Goal: Find specific page/section: Find specific page/section

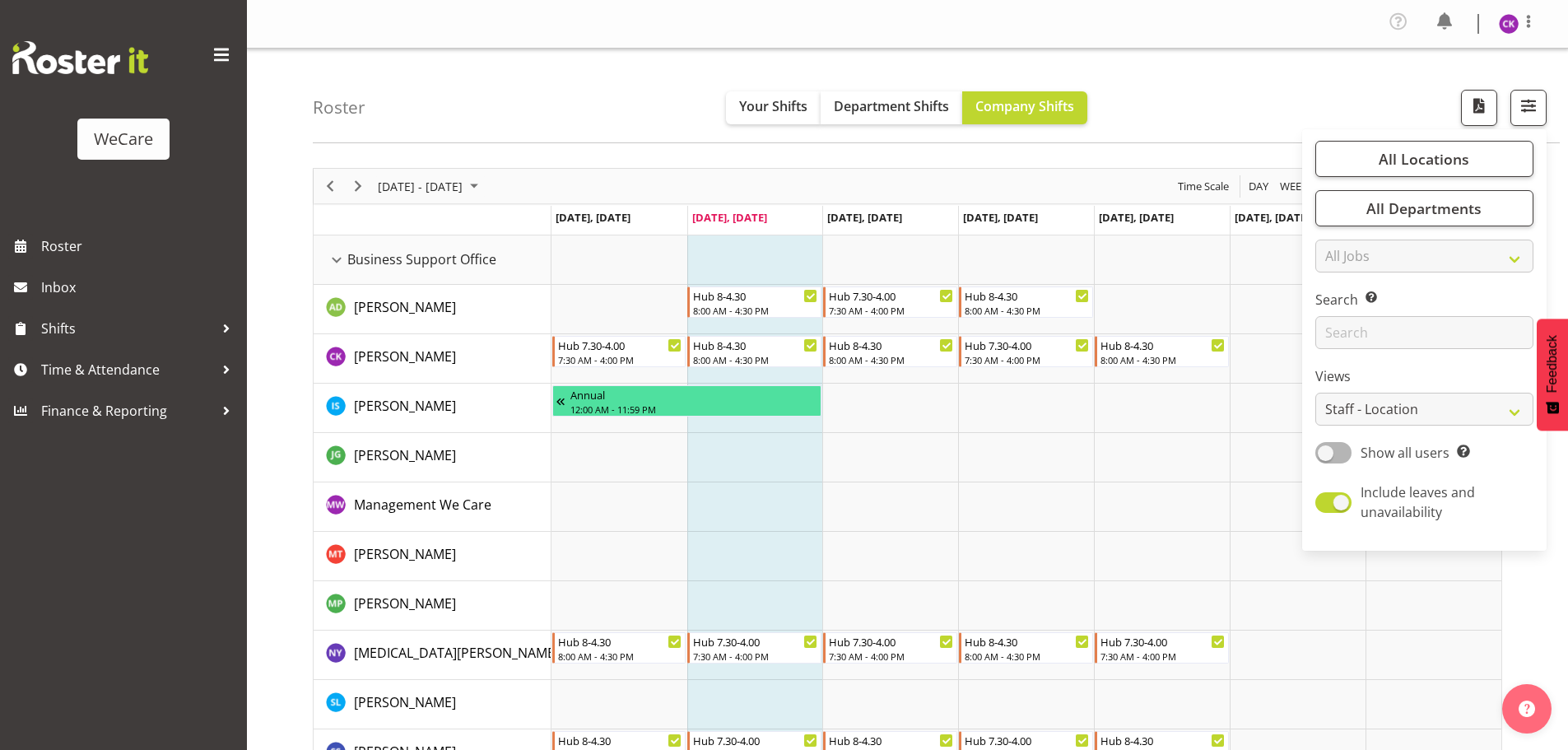
select select "location"
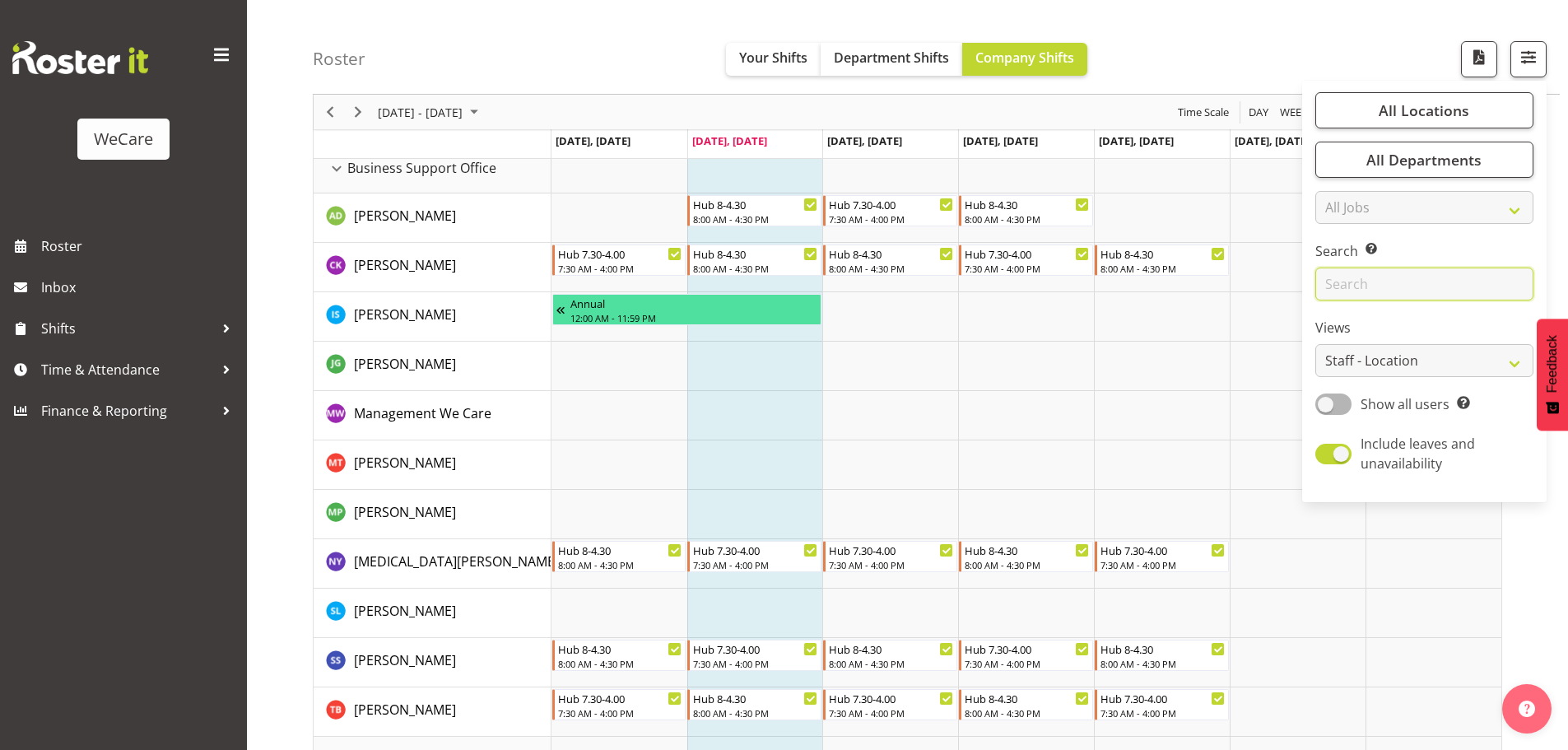
click at [1397, 282] on input "text" at bounding box center [1424, 284] width 218 height 33
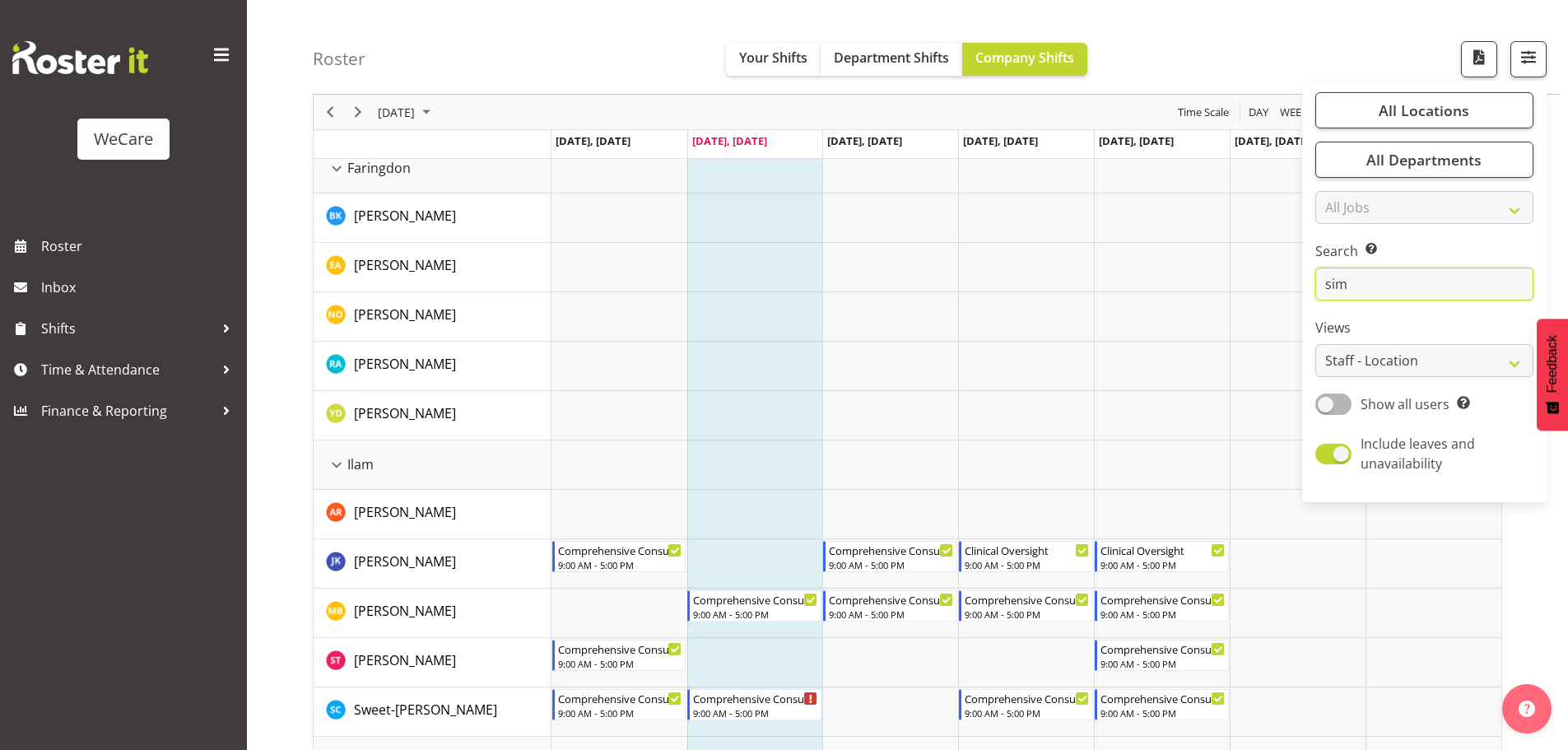
scroll to position [64, 0]
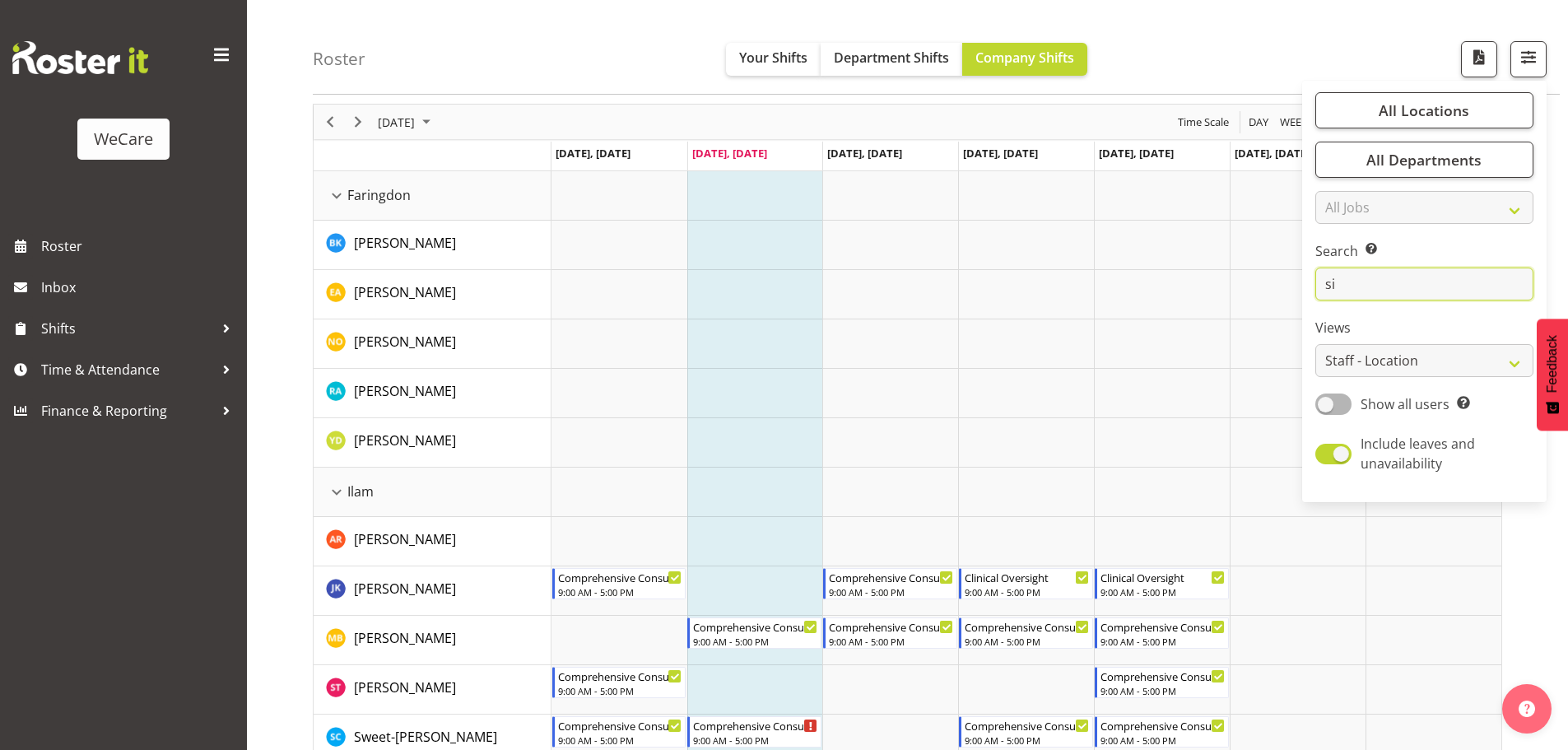
type input "s"
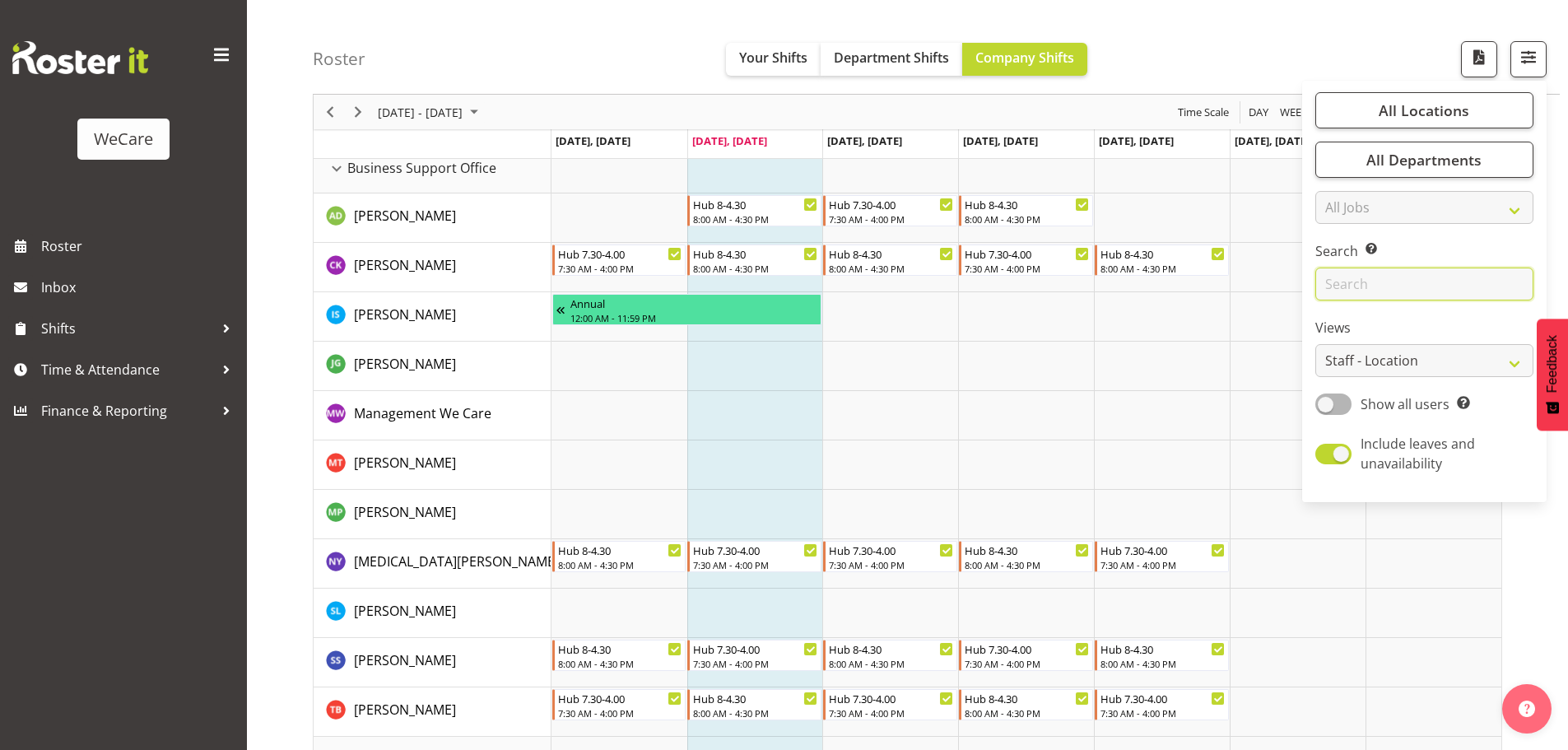
click at [1412, 285] on input "text" at bounding box center [1424, 284] width 218 height 33
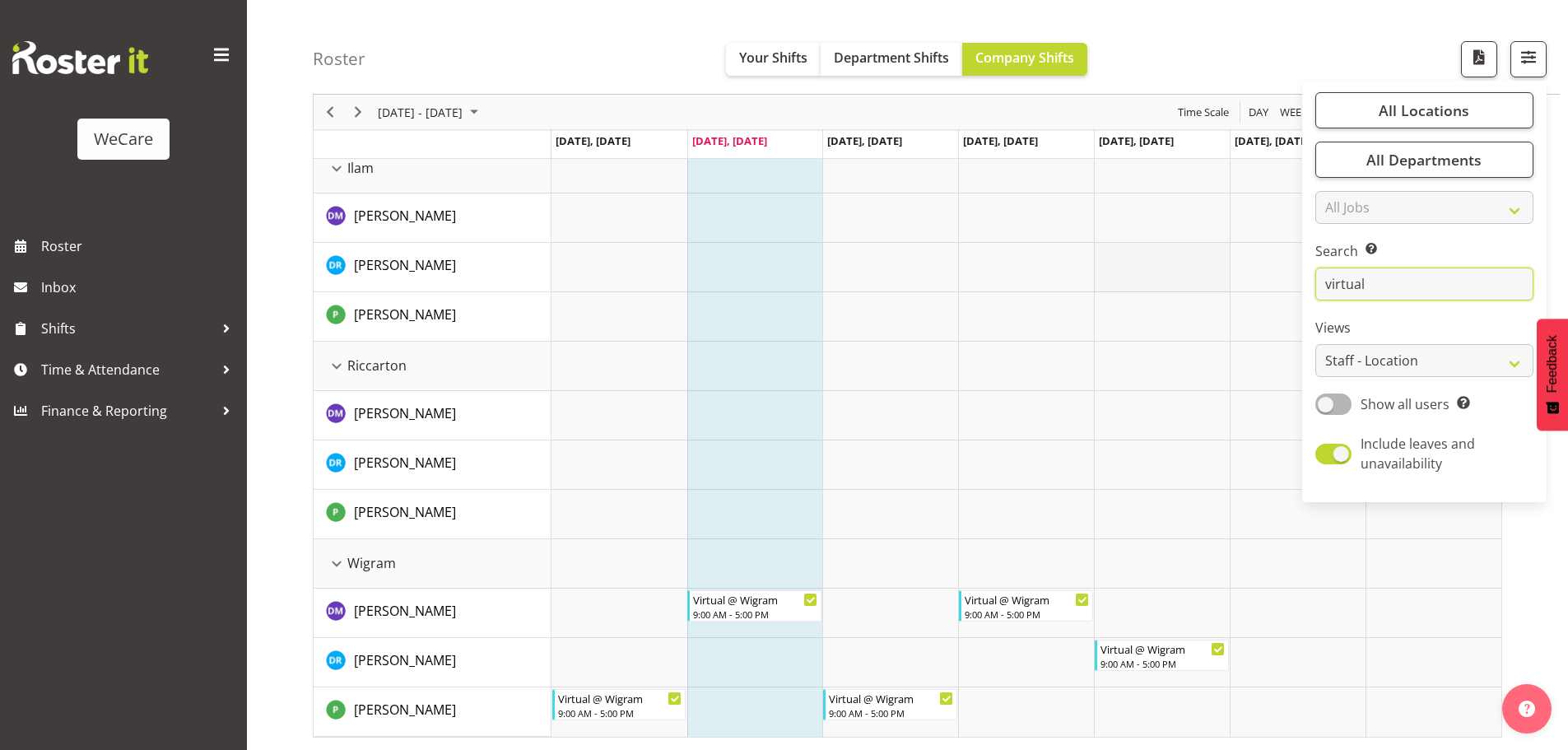
drag, startPoint x: 1427, startPoint y: 283, endPoint x: 1149, endPoint y: 282, distance: 278.0
click at [1149, 282] on div "Roster Your Shifts Department Shifts Company Shifts All Locations Clear Busines…" at bounding box center [907, 354] width 1321 height 793
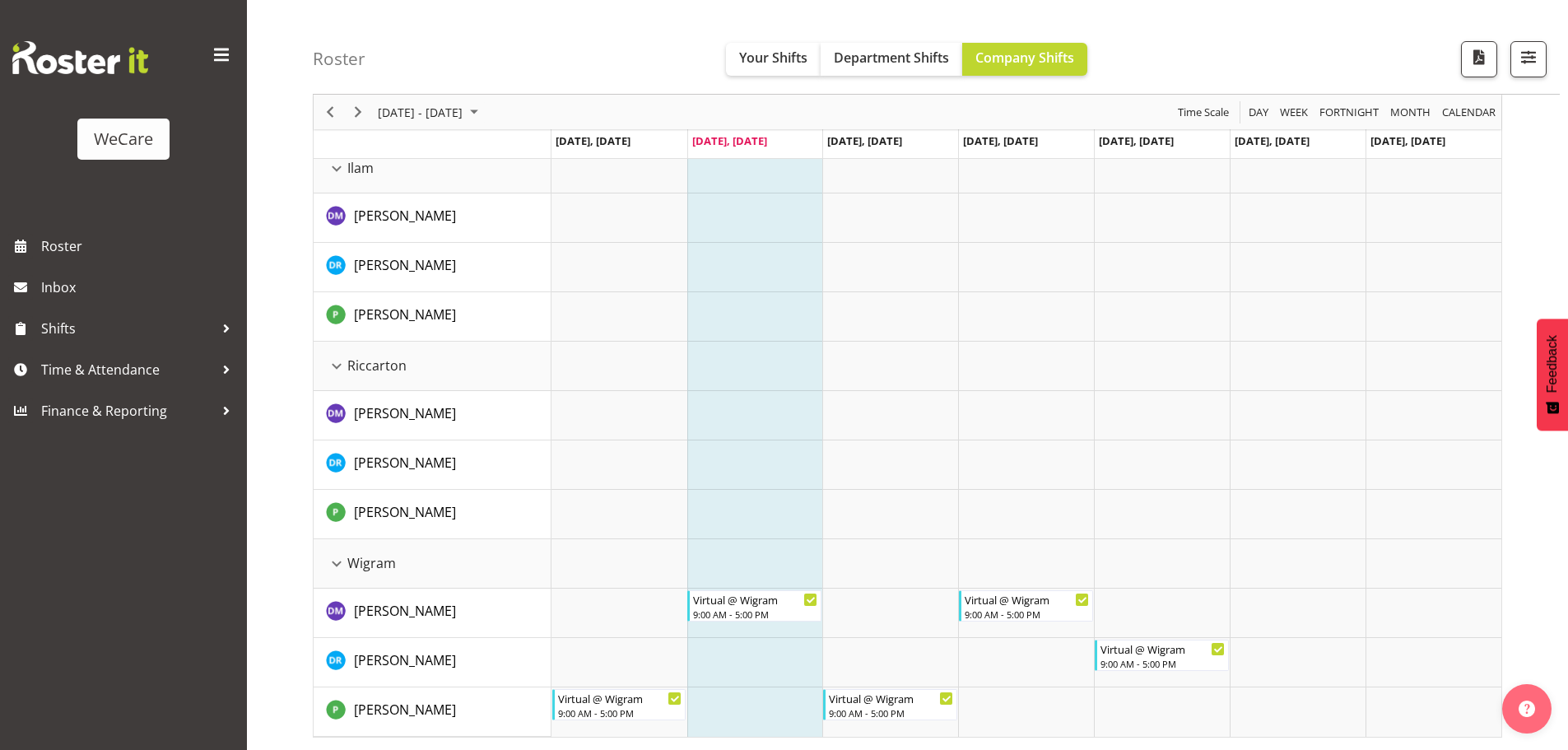
drag, startPoint x: 1339, startPoint y: 254, endPoint x: 1504, endPoint y: 150, distance: 195.0
click at [1354, 240] on tbody "Timeline Week of September 2, 2025" at bounding box center [1026, 440] width 950 height 592
click at [1534, 62] on span "button" at bounding box center [1528, 57] width 21 height 21
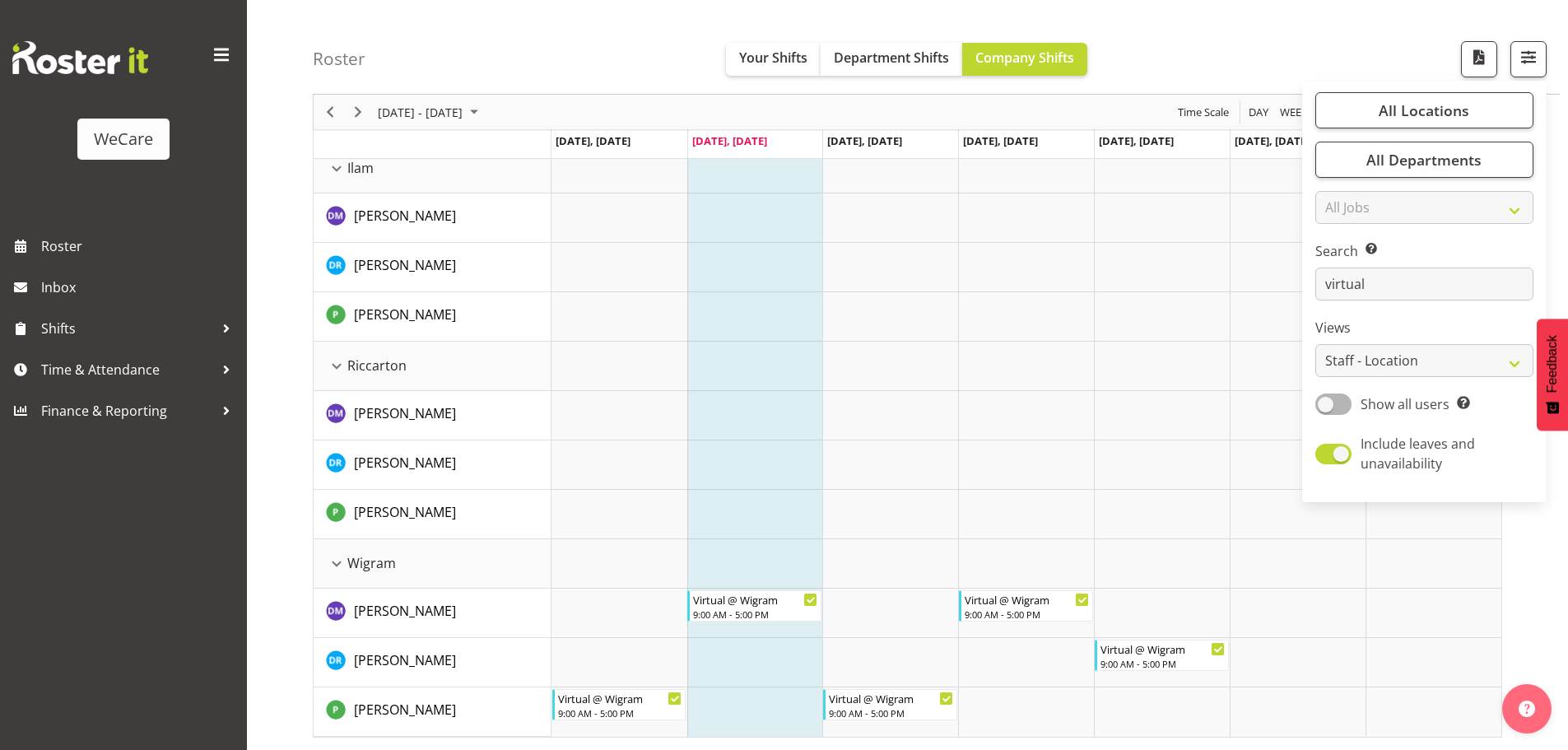
click at [1394, 262] on div "Search Search for a particular employee virtual" at bounding box center [1424, 270] width 218 height 59
click at [1392, 274] on input "virtual" at bounding box center [1424, 284] width 218 height 33
type input "v"
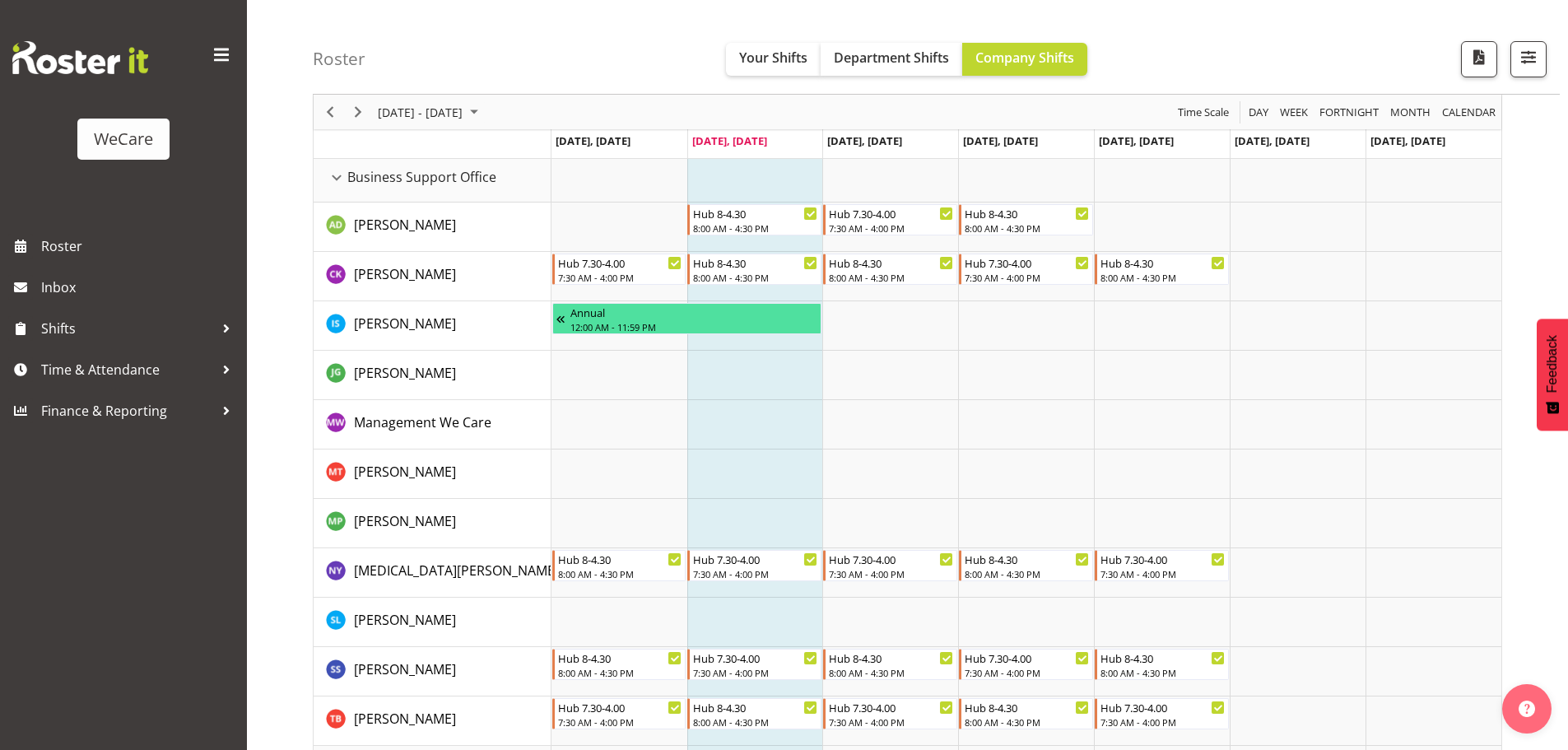
scroll to position [0, 0]
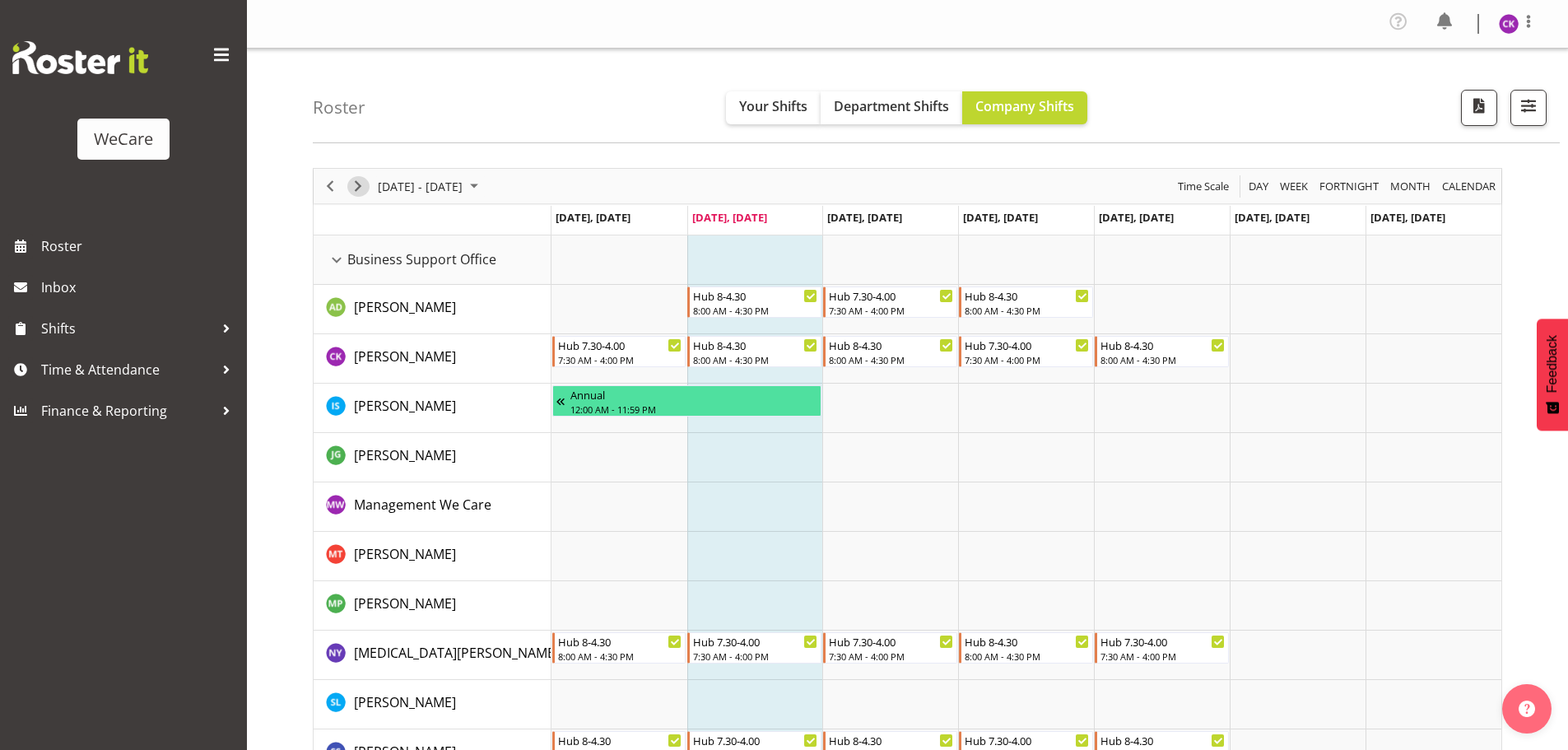
drag, startPoint x: 348, startPoint y: 186, endPoint x: 1158, endPoint y: 328, distance: 822.4
click at [348, 185] on button "Next" at bounding box center [358, 186] width 22 height 20
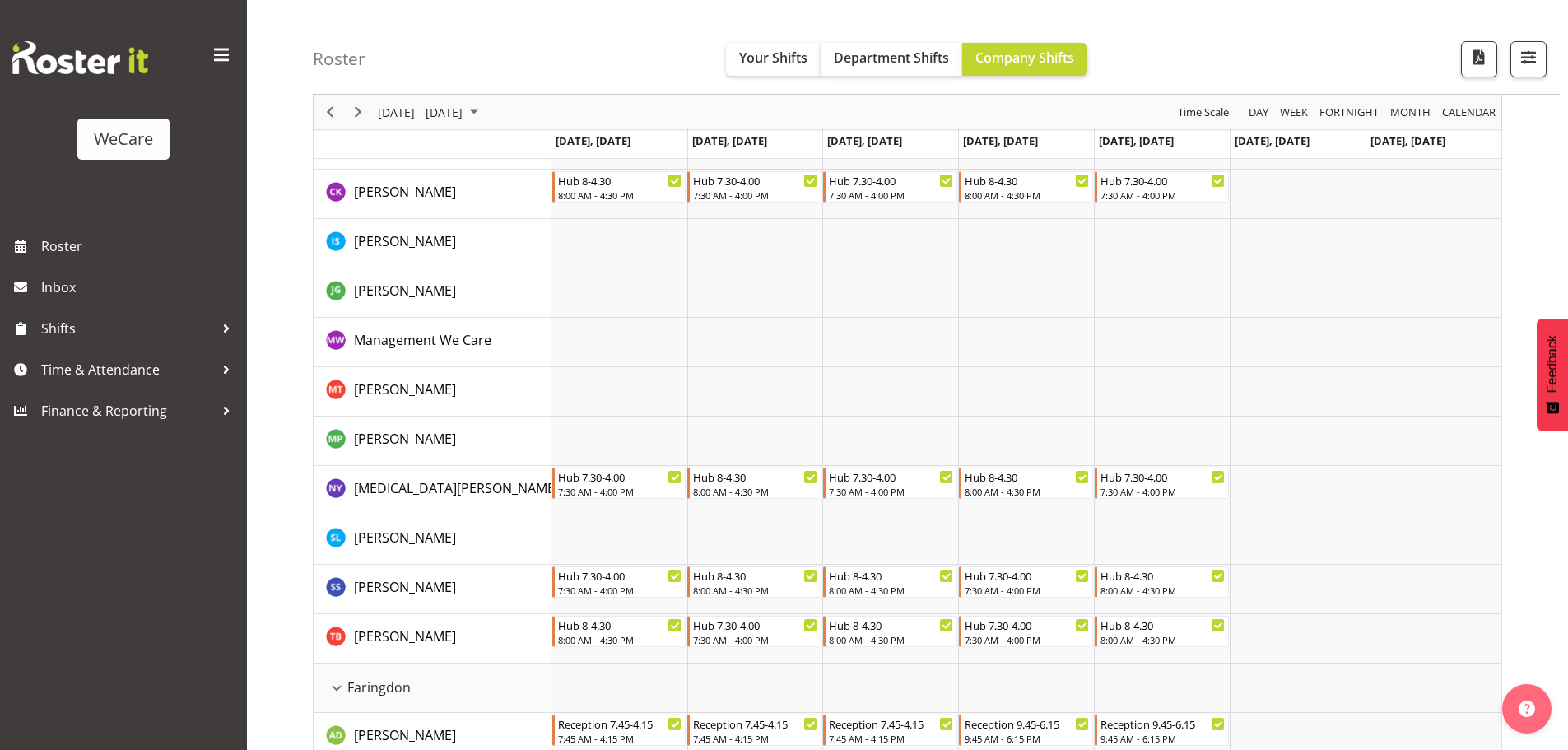
scroll to position [82, 0]
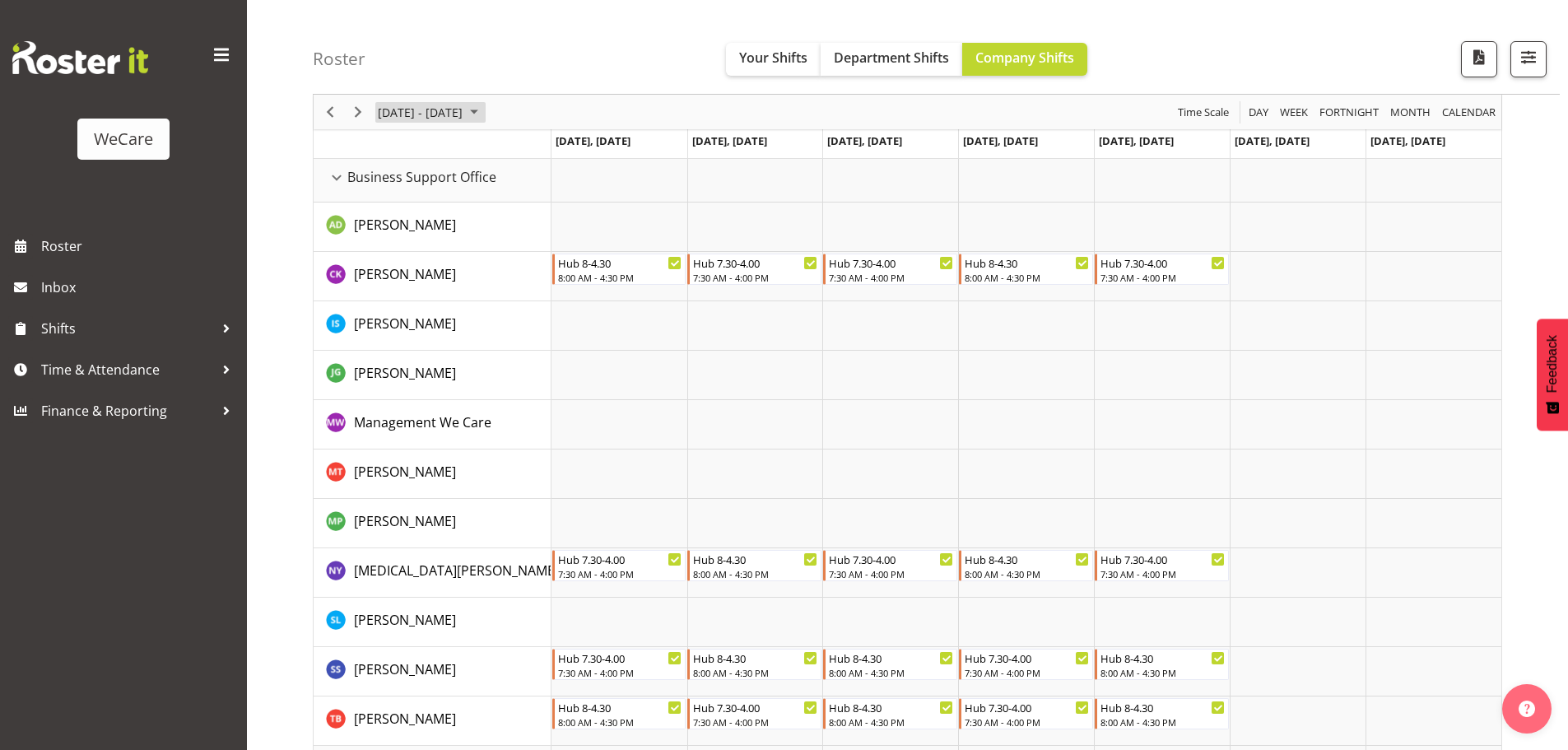
click at [409, 115] on span "[DATE] - [DATE]" at bounding box center [419, 112] width 88 height 20
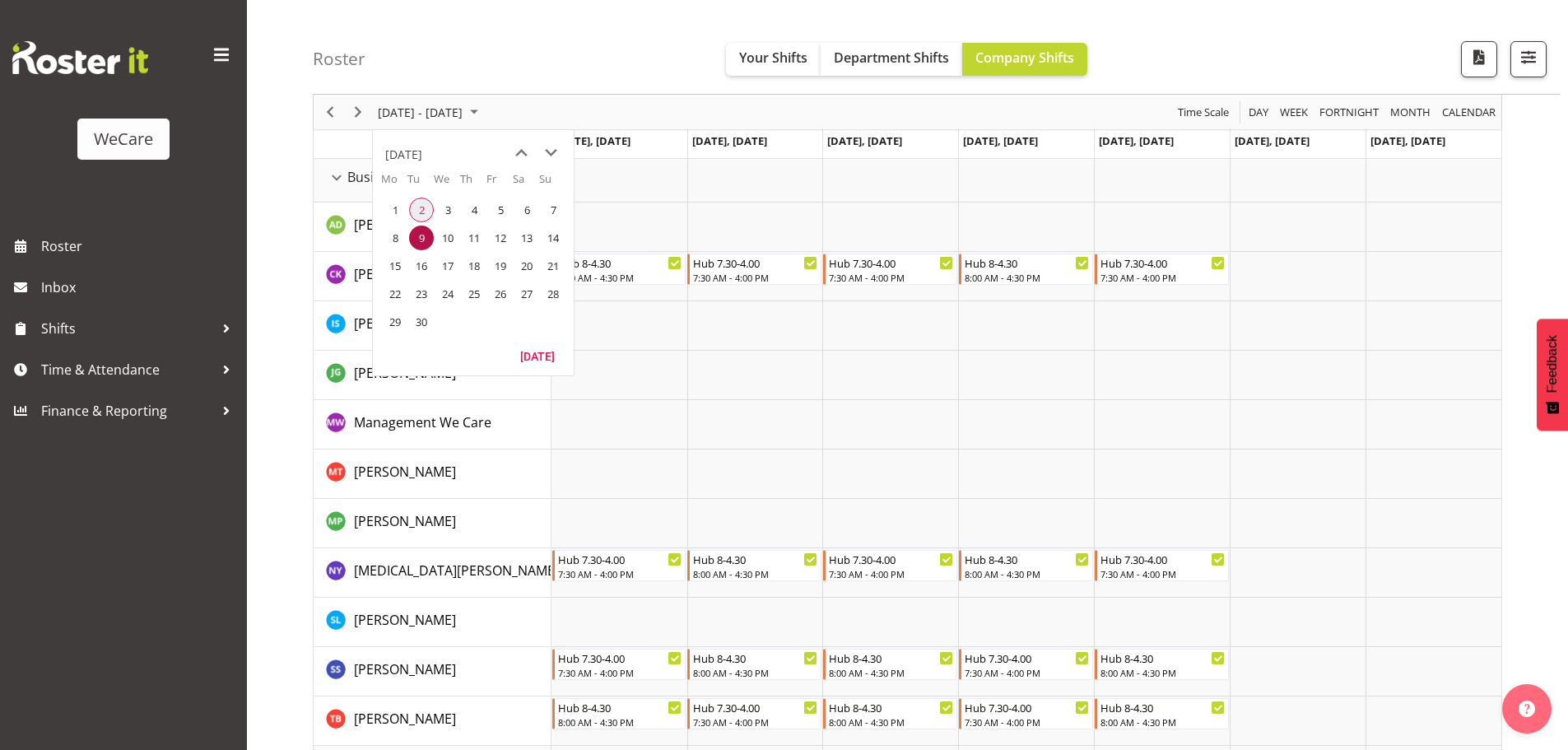
click at [418, 202] on span "2" at bounding box center [421, 210] width 25 height 25
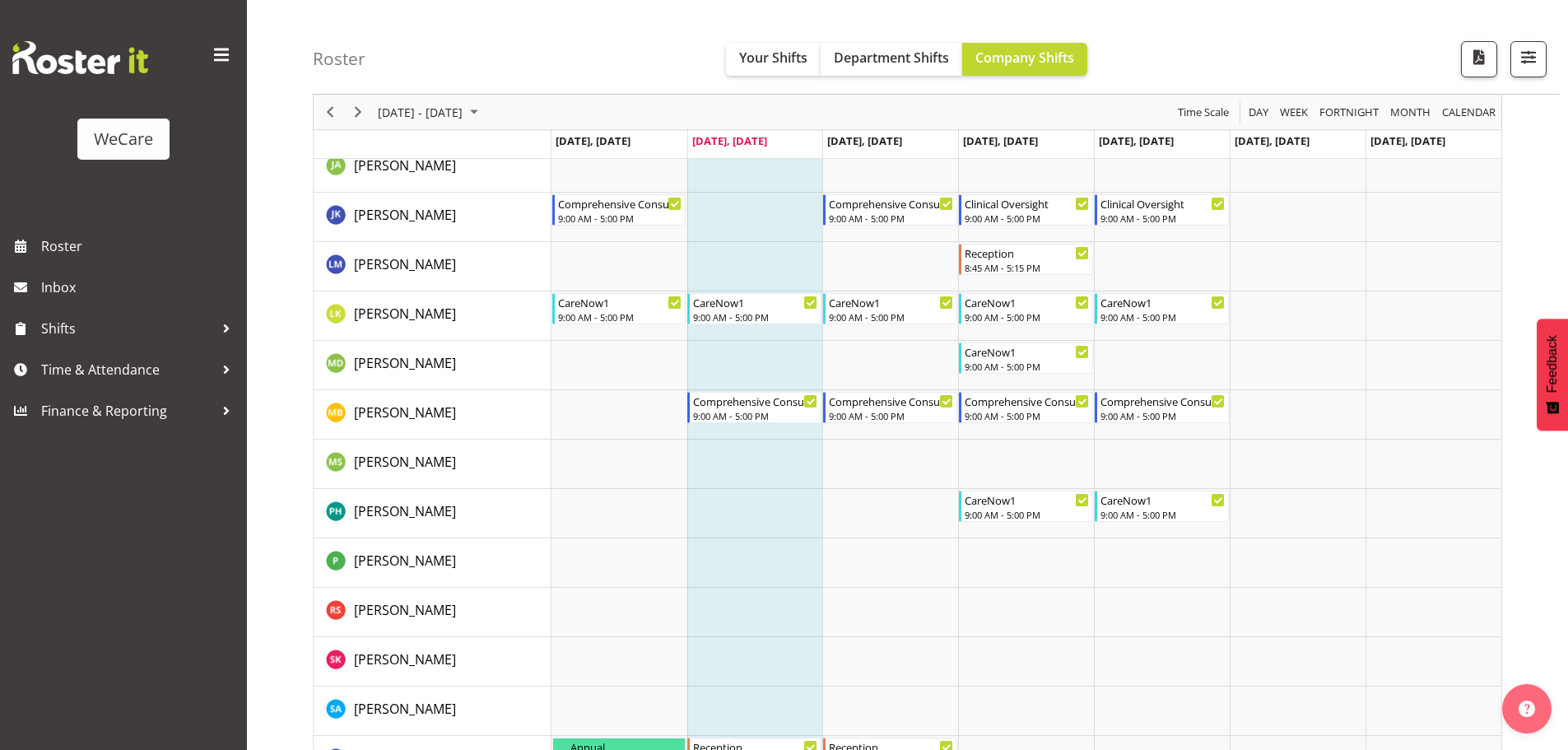
scroll to position [2633, 0]
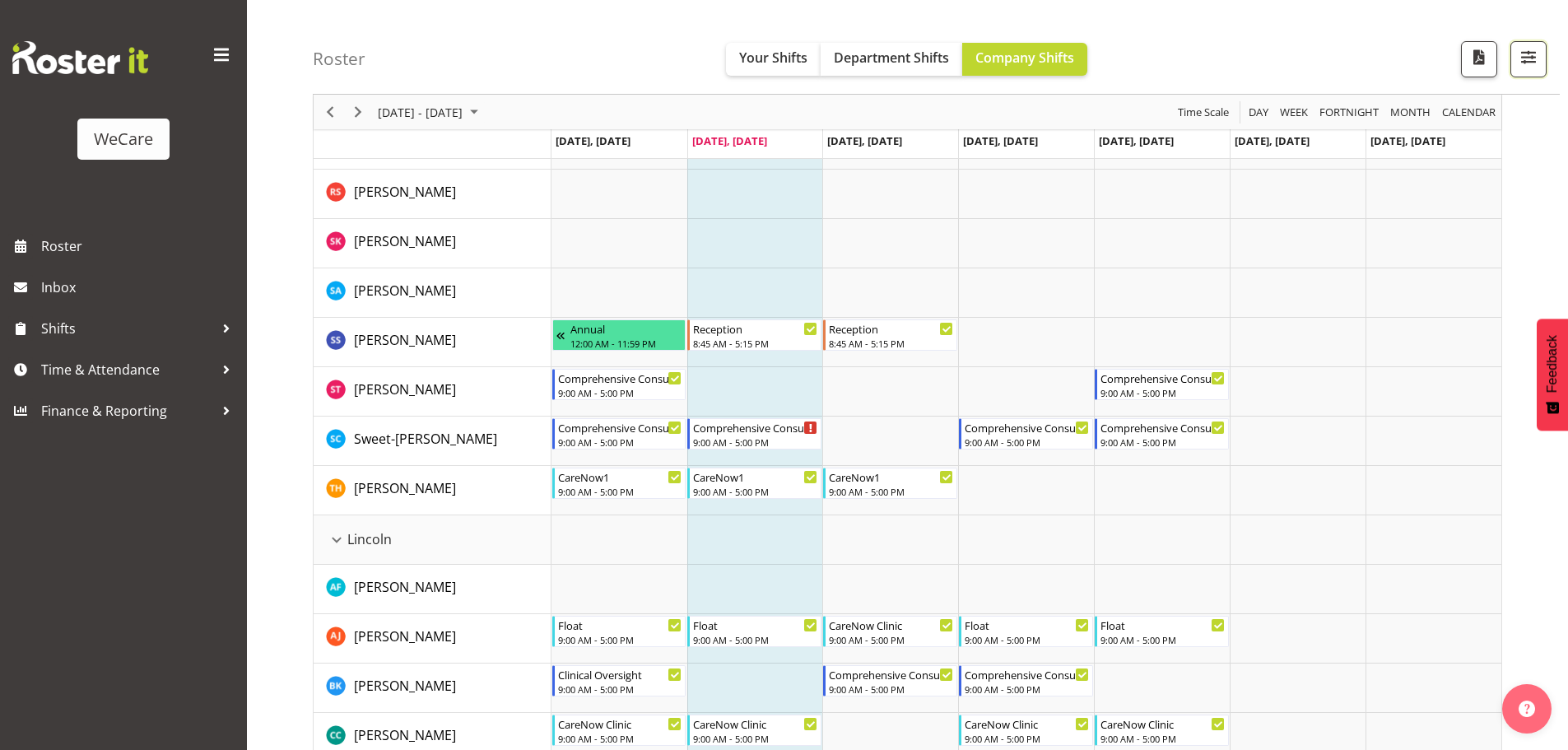
drag, startPoint x: 1521, startPoint y: 59, endPoint x: 1476, endPoint y: 177, distance: 126.3
click at [1522, 59] on span "button" at bounding box center [1528, 57] width 21 height 21
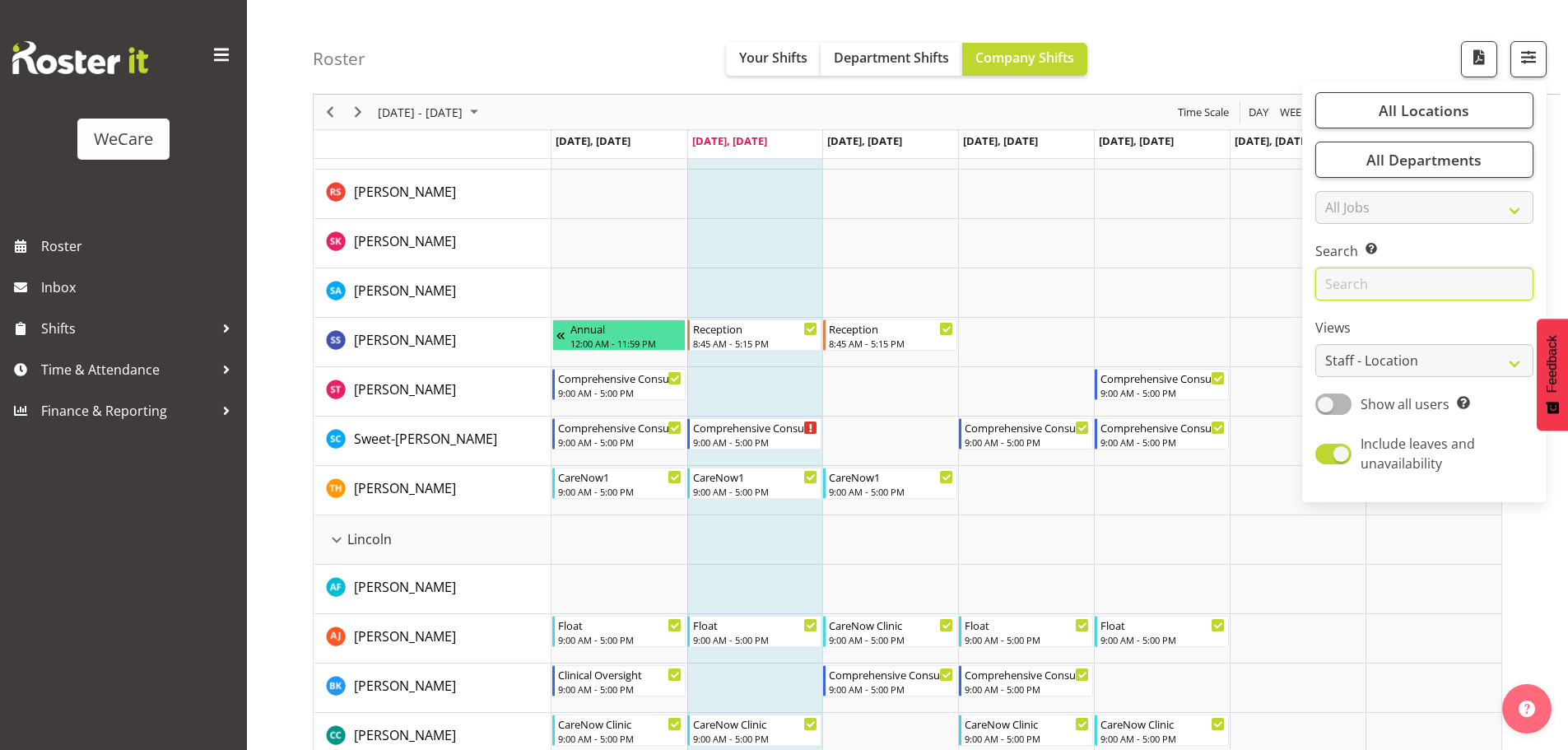
click at [1396, 291] on input "text" at bounding box center [1424, 284] width 218 height 33
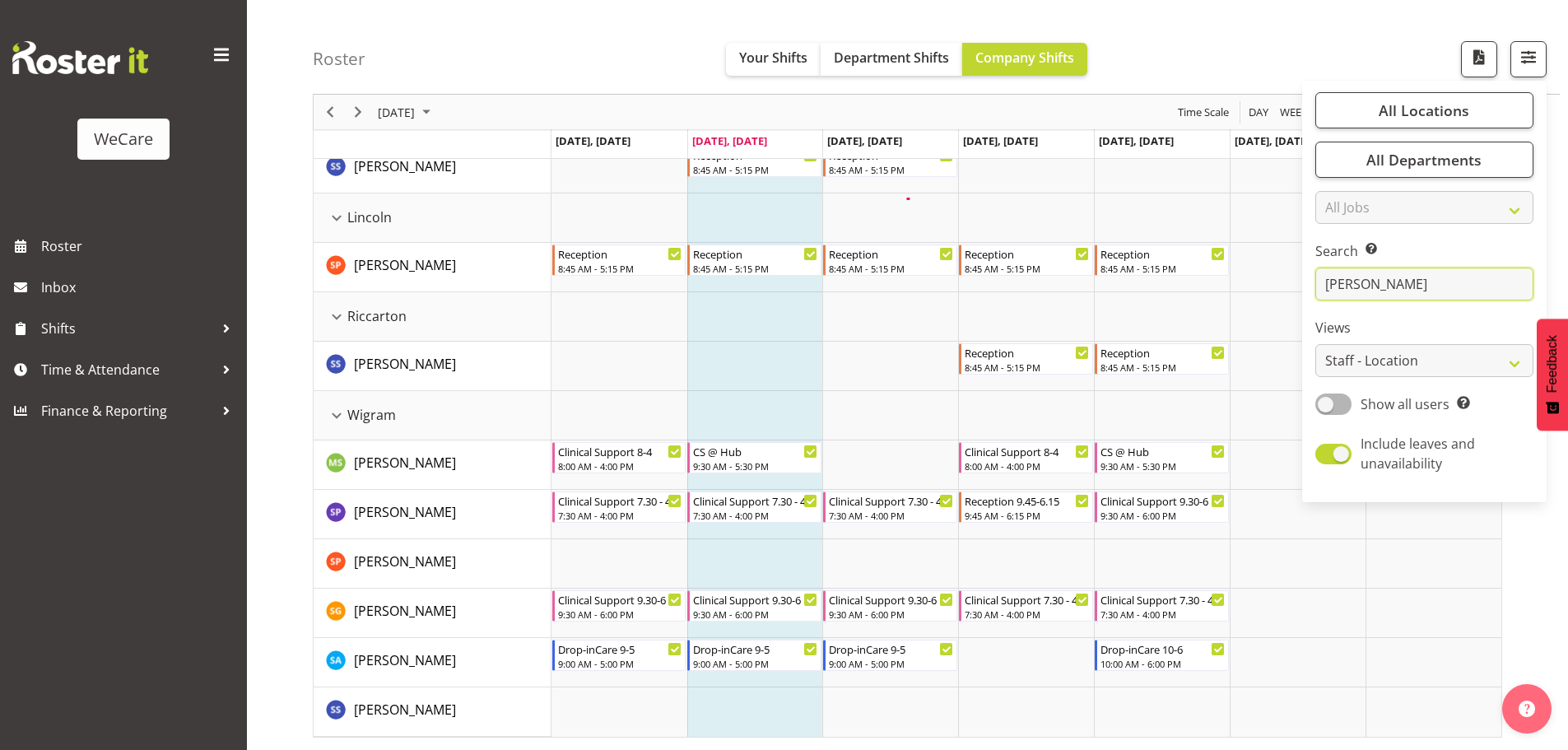
scroll to position [64, 0]
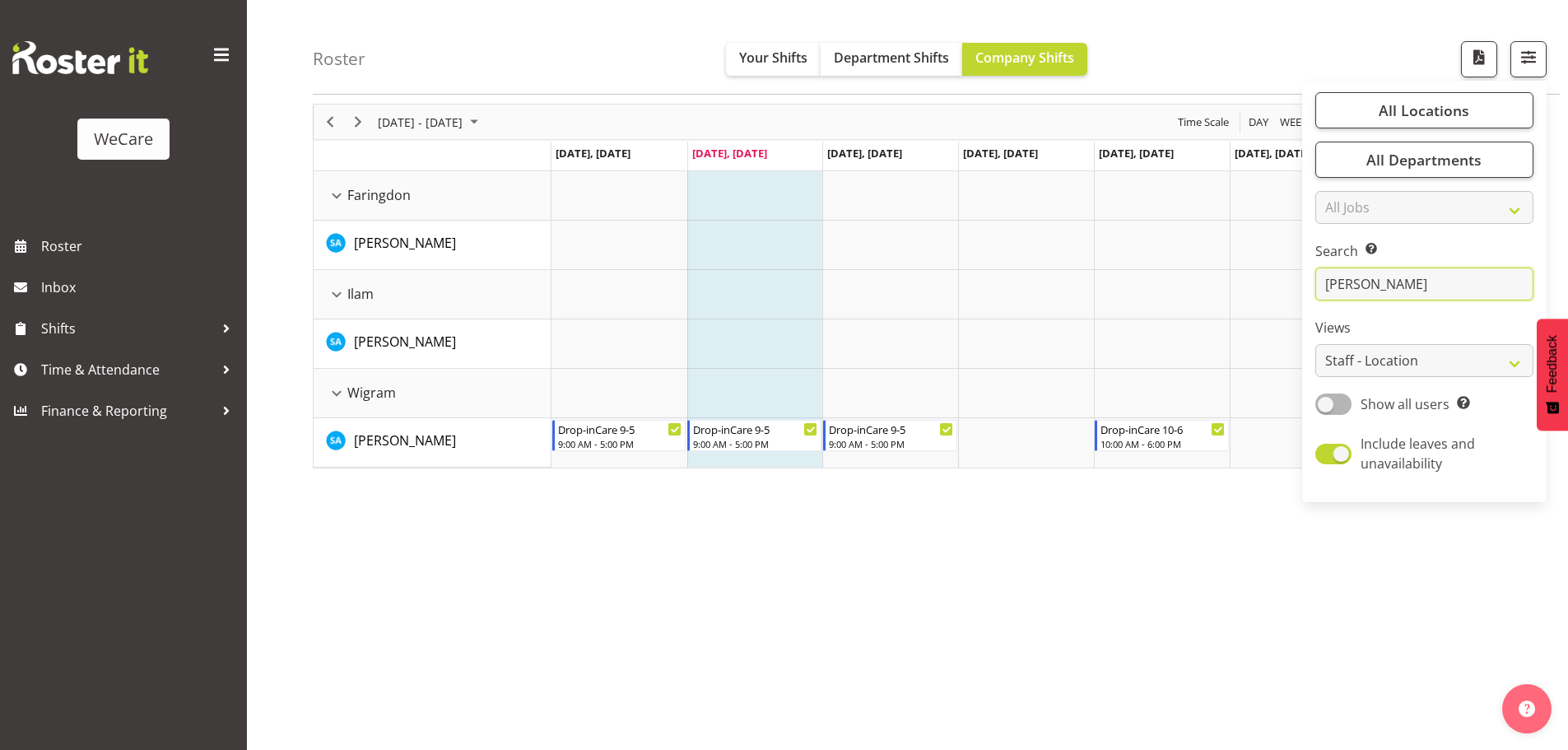
click at [1386, 286] on input "[PERSON_NAME]" at bounding box center [1424, 284] width 218 height 33
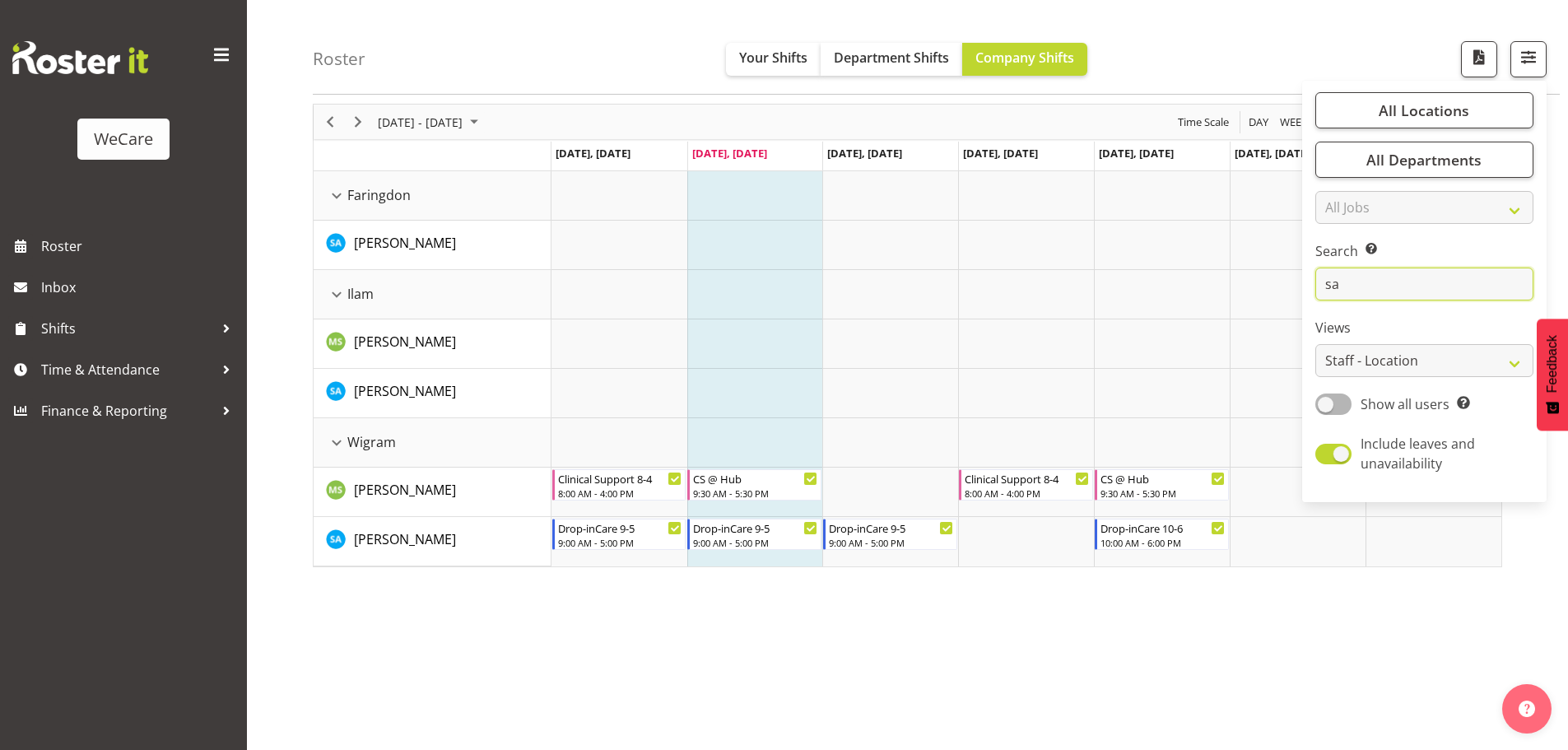
type input "s"
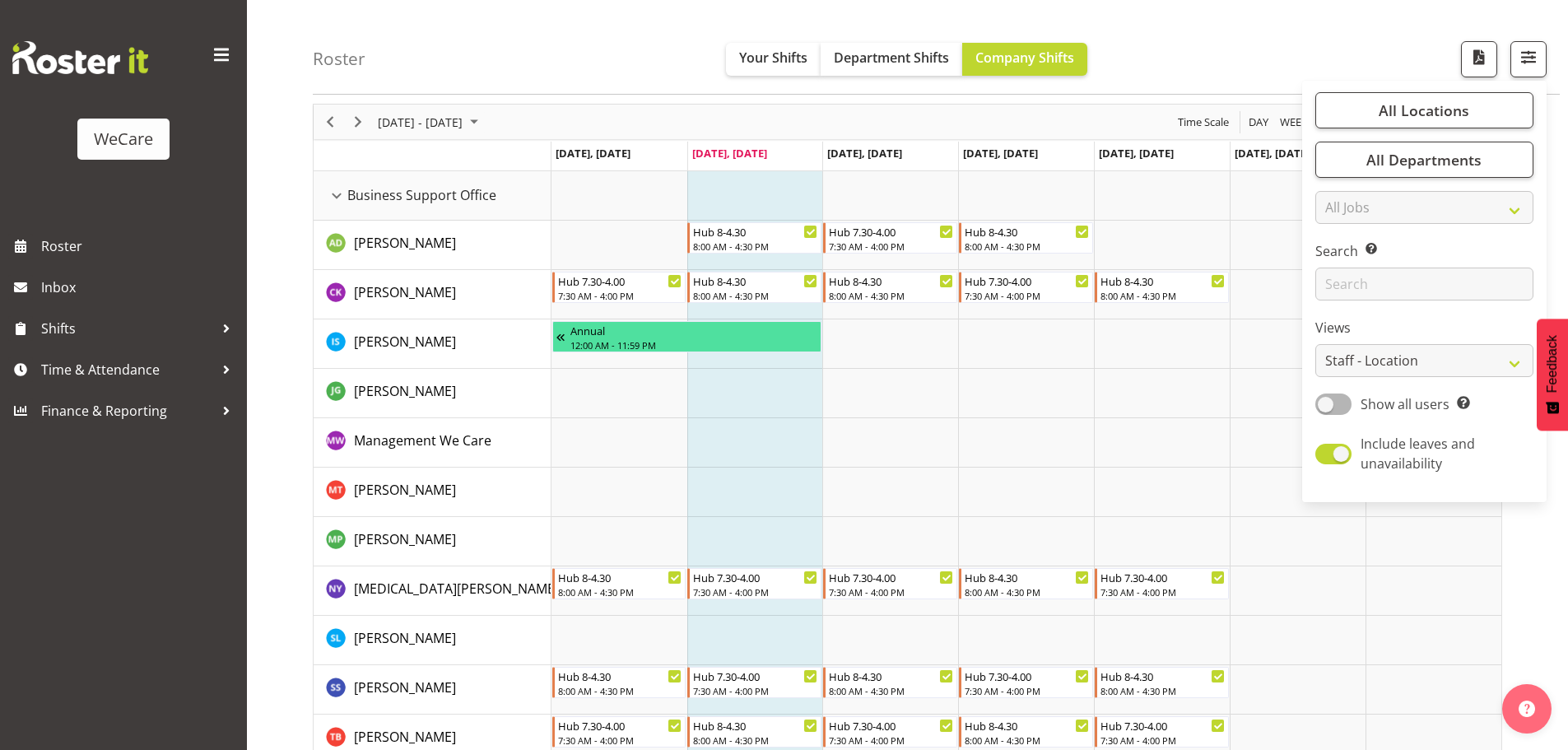
scroll to position [2633, 0]
